Goal: Find specific page/section: Find specific page/section

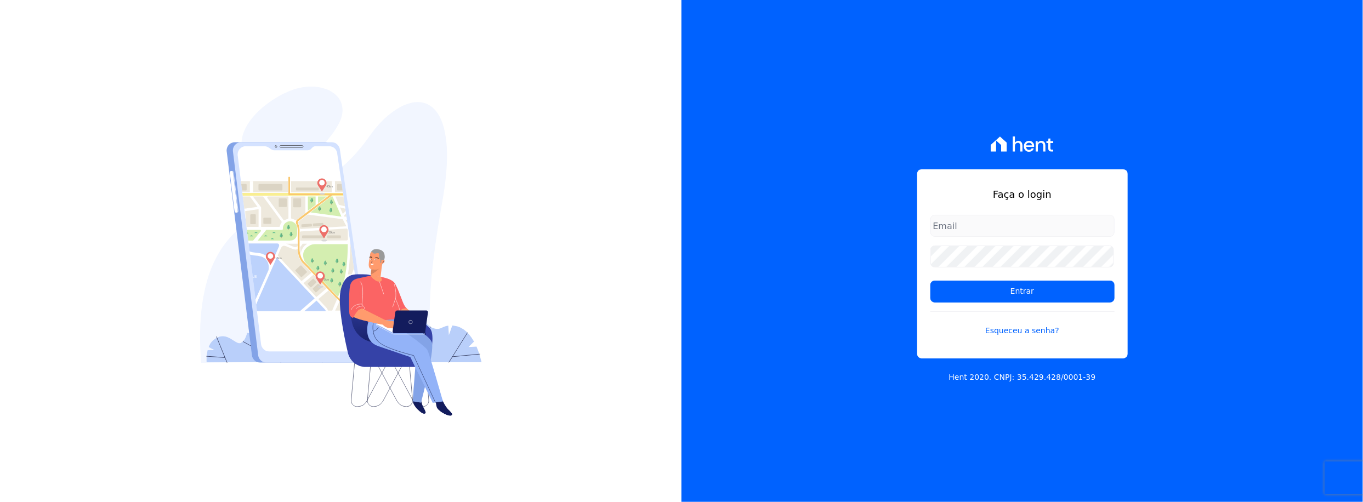
drag, startPoint x: 981, startPoint y: 220, endPoint x: 1006, endPoint y: 236, distance: 29.4
click at [984, 222] on input "email" at bounding box center [1022, 226] width 184 height 22
type input "[PERSON_NAME][EMAIL_ADDRESS][PERSON_NAME][DOMAIN_NAME]"
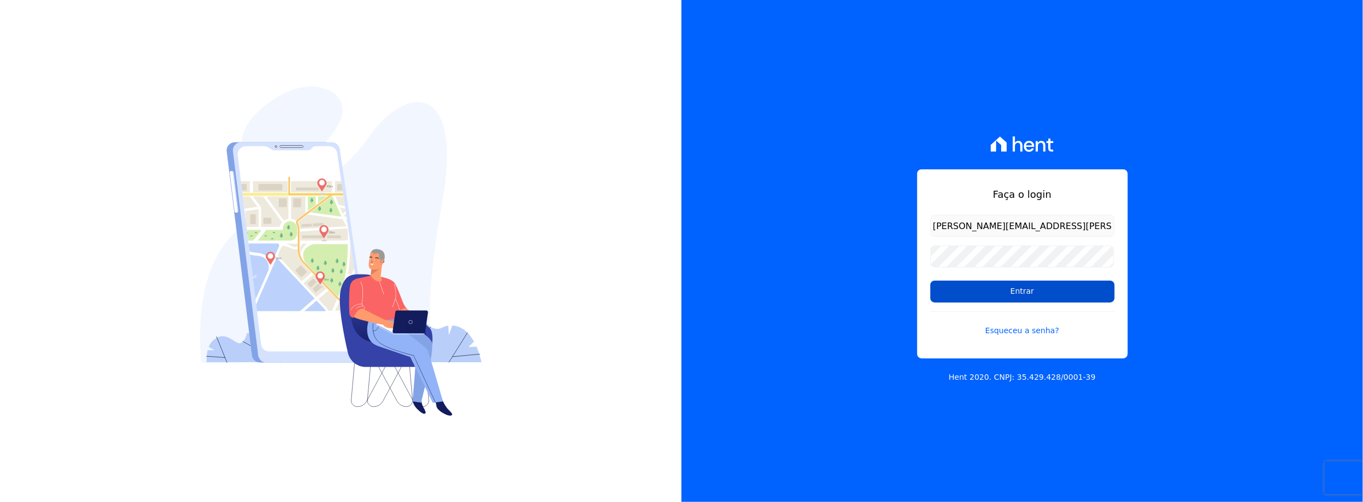
click at [1005, 289] on input "Entrar" at bounding box center [1022, 292] width 184 height 22
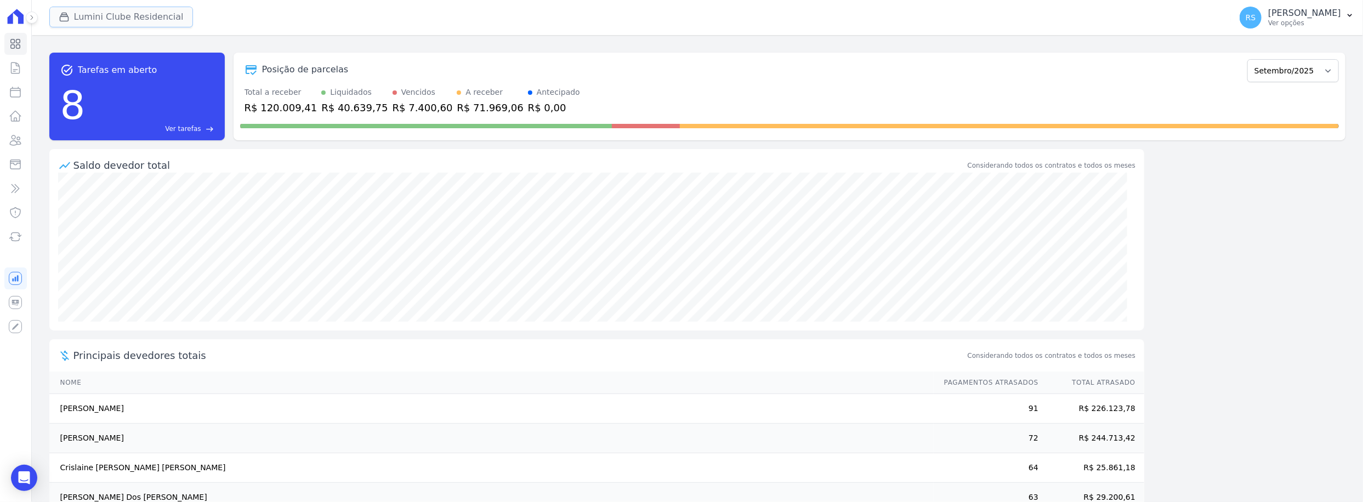
click at [87, 20] on button "Lumini Clube Residencial" at bounding box center [121, 17] width 144 height 21
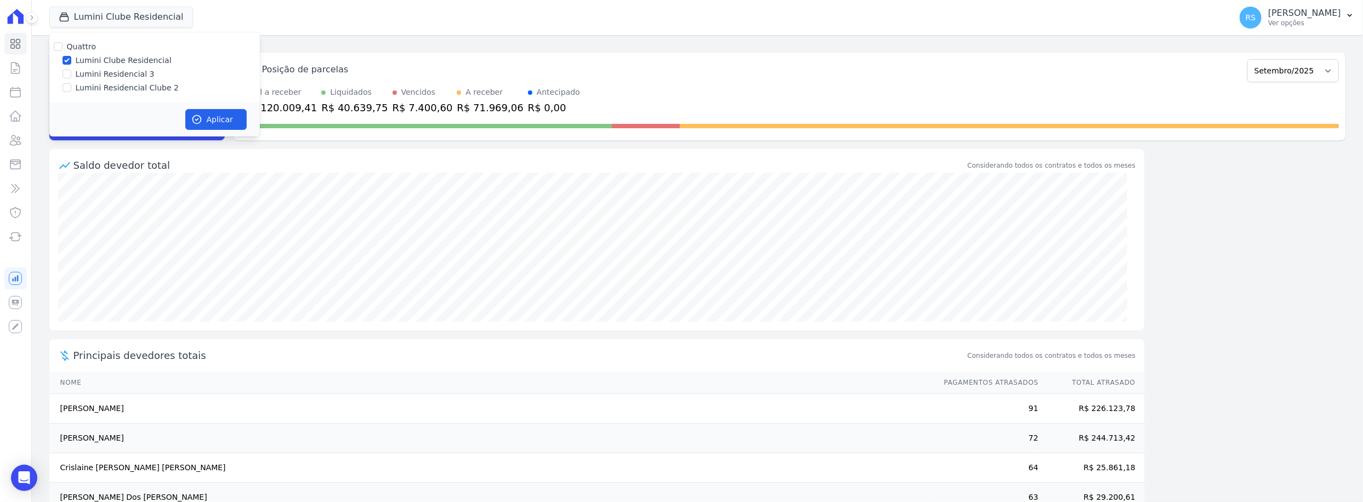
click at [101, 84] on label "Lumini Residencial Clube 2" at bounding box center [127, 88] width 103 height 12
click at [71, 84] on input "Lumini Residencial Clube 2" at bounding box center [66, 87] width 9 height 9
checkbox input "true"
click at [96, 64] on label "Lumini Clube Residencial" at bounding box center [124, 61] width 96 height 12
click at [71, 64] on input "Lumini Clube Residencial" at bounding box center [66, 60] width 9 height 9
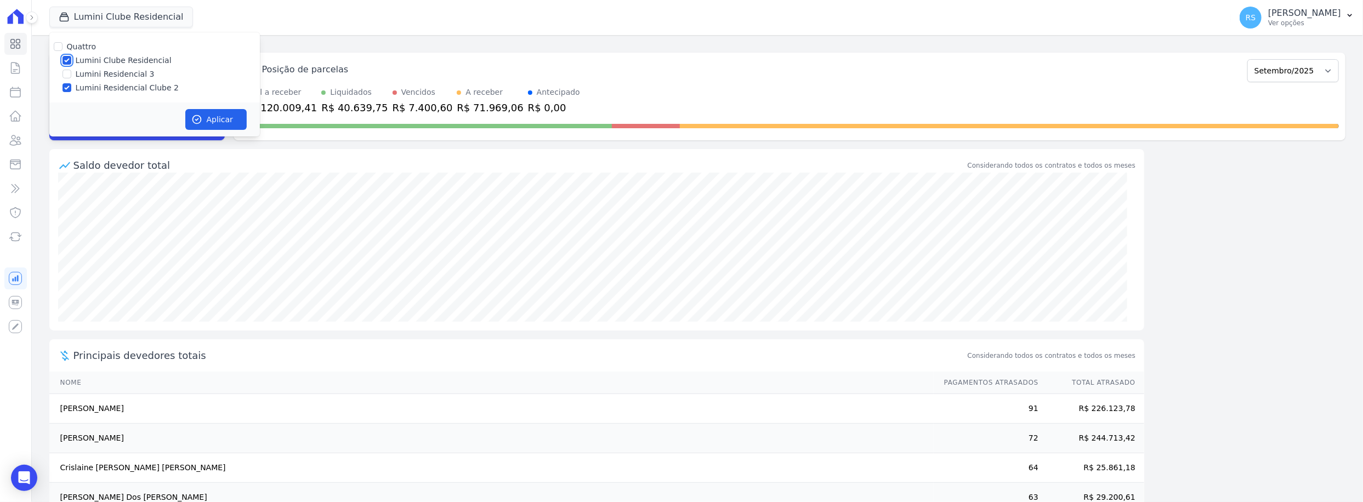
checkbox input "false"
click at [220, 116] on button "Aplicar" at bounding box center [215, 119] width 61 height 21
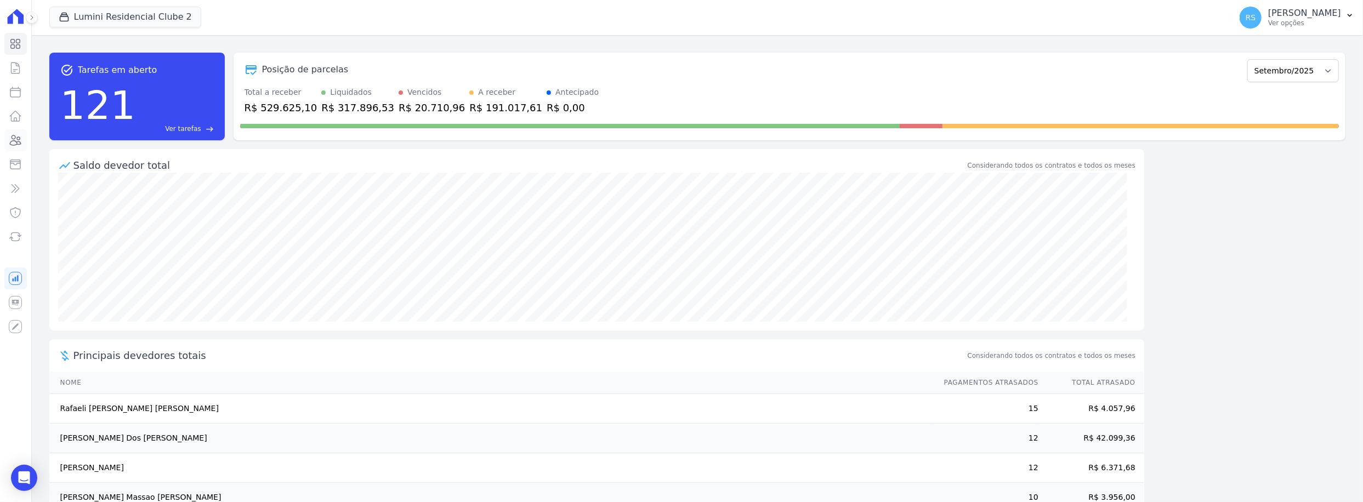
click at [18, 135] on icon at bounding box center [15, 140] width 13 height 13
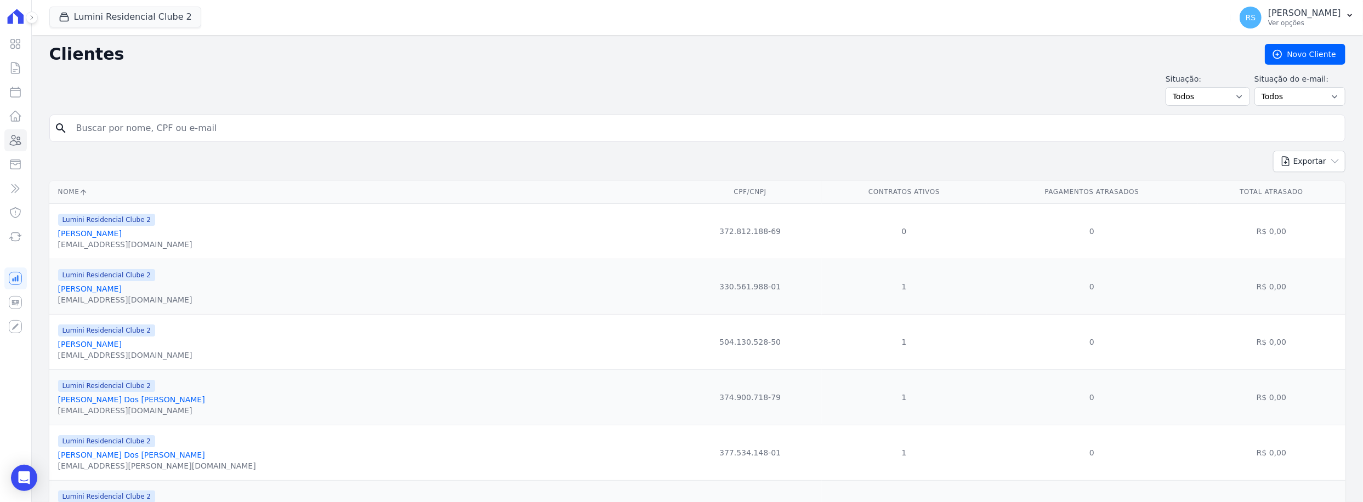
click at [169, 129] on input "search" at bounding box center [705, 128] width 1271 height 22
paste input "Iranildo Gabriel"
type input "Iranildo Gabriel"
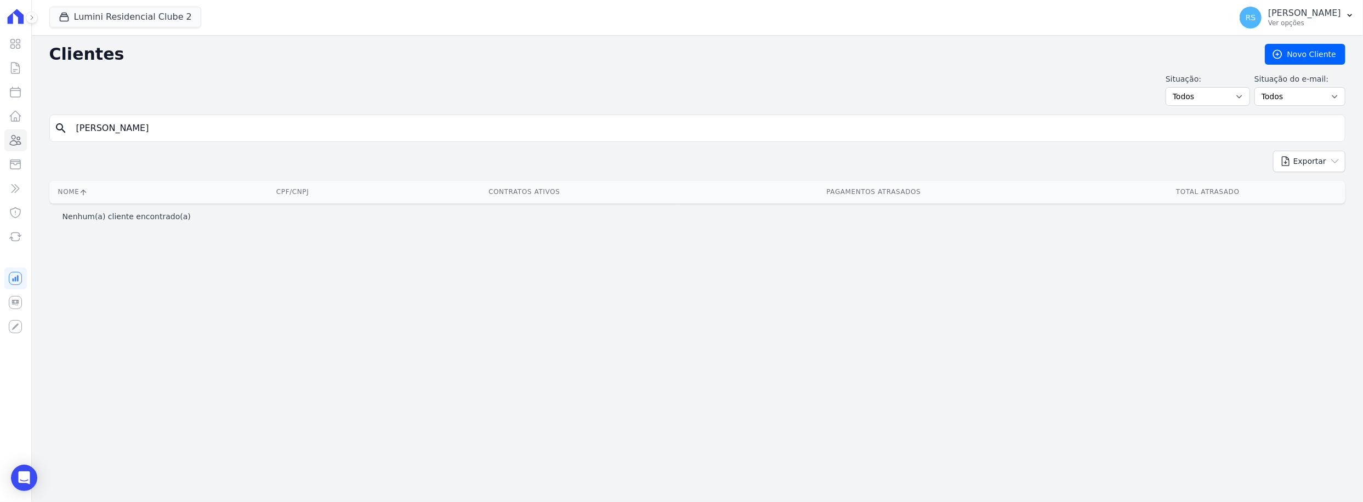
click at [171, 130] on input "Iranildo Gabriel" at bounding box center [705, 128] width 1271 height 22
type input "Iranildo"
drag, startPoint x: 171, startPoint y: 130, endPoint x: 150, endPoint y: 46, distance: 87.0
click at [171, 130] on input "Iranildo" at bounding box center [705, 128] width 1271 height 22
click at [145, 21] on button "Lumini Residencial Clube 2" at bounding box center [125, 17] width 152 height 21
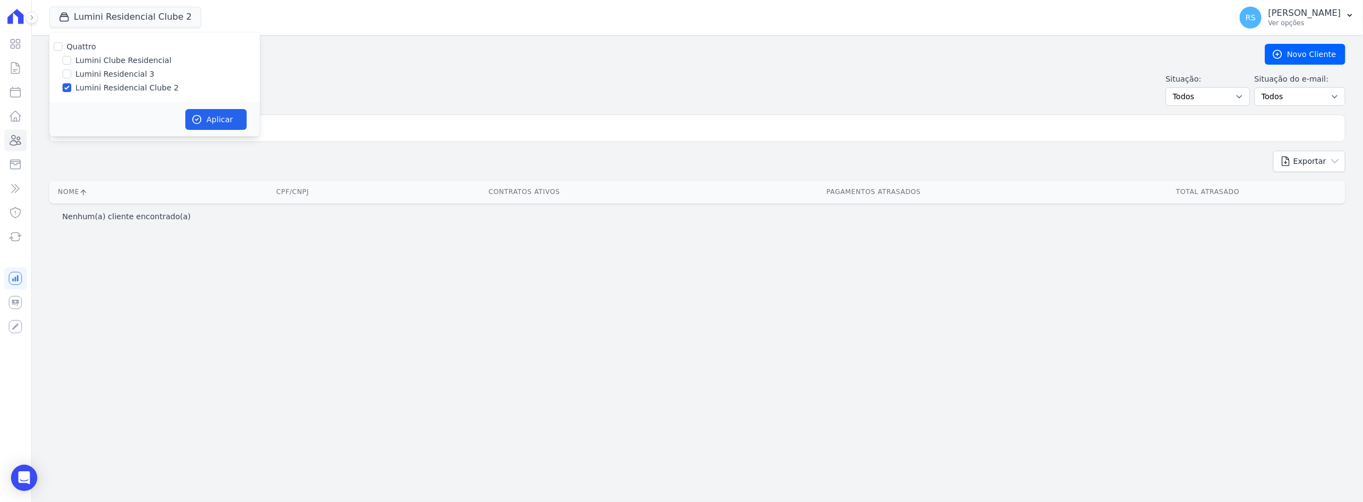
click at [419, 99] on div "Situação: Todos Adimplentes Inadimplentes Situação do e-mail: Todos Confirmado …" at bounding box center [697, 89] width 1296 height 32
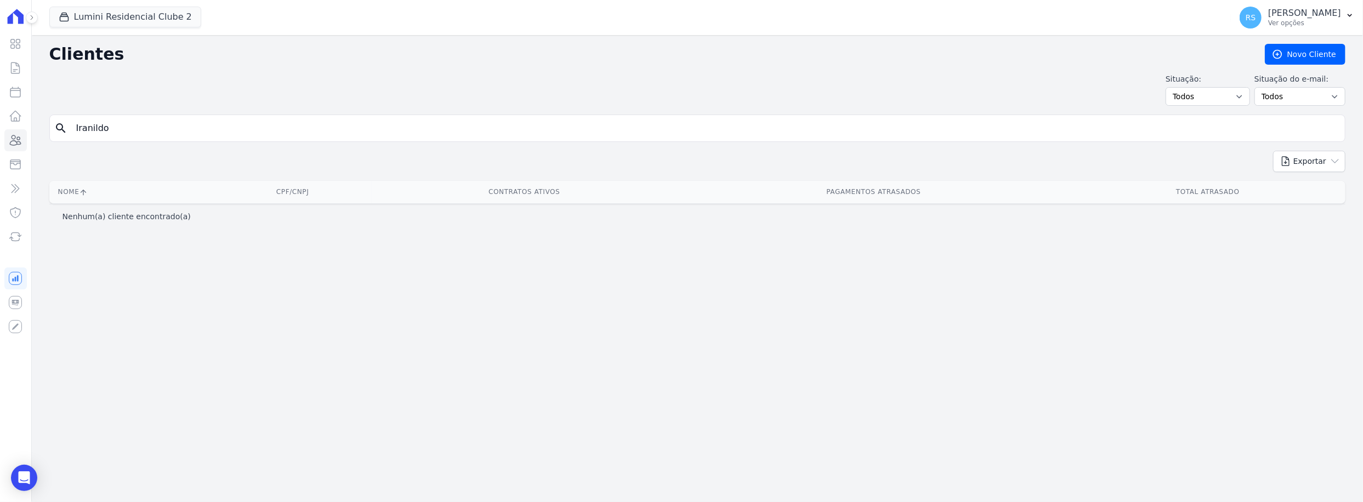
click at [191, 78] on div "Situação: Todos Adimplentes Inadimplentes Situação do e-mail: Todos Confirmado …" at bounding box center [697, 89] width 1296 height 32
click at [147, 73] on div "Situação: Todos Adimplentes Inadimplentes Situação do e-mail: Todos Confirmado …" at bounding box center [697, 89] width 1296 height 32
click at [111, 132] on input "Iranildo" at bounding box center [705, 128] width 1271 height 22
